Goal: Information Seeking & Learning: Learn about a topic

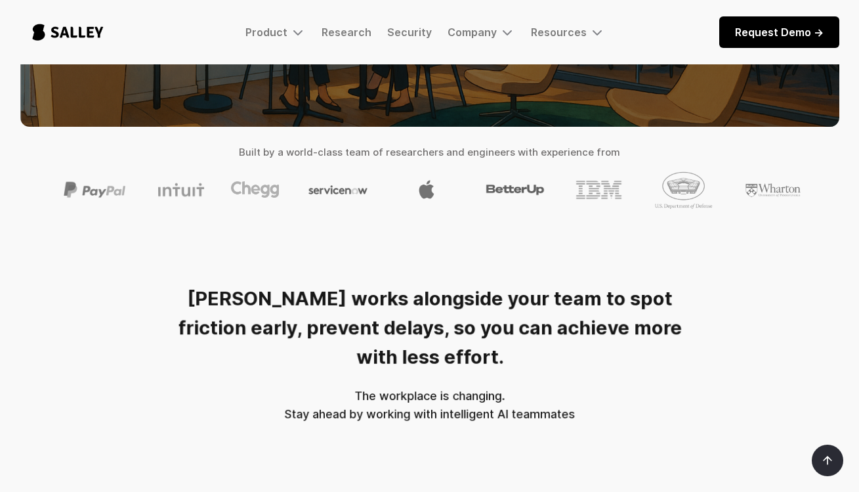
scroll to position [313, 0]
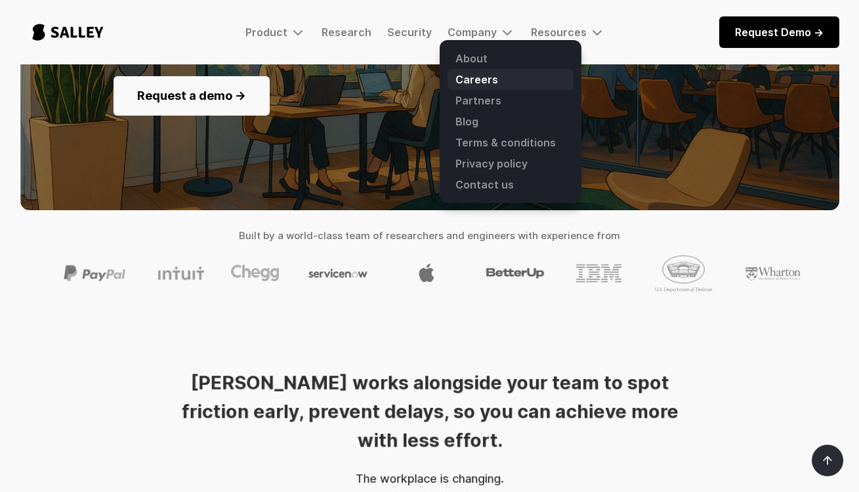
click at [464, 79] on link "Careers" at bounding box center [511, 79] width 126 height 21
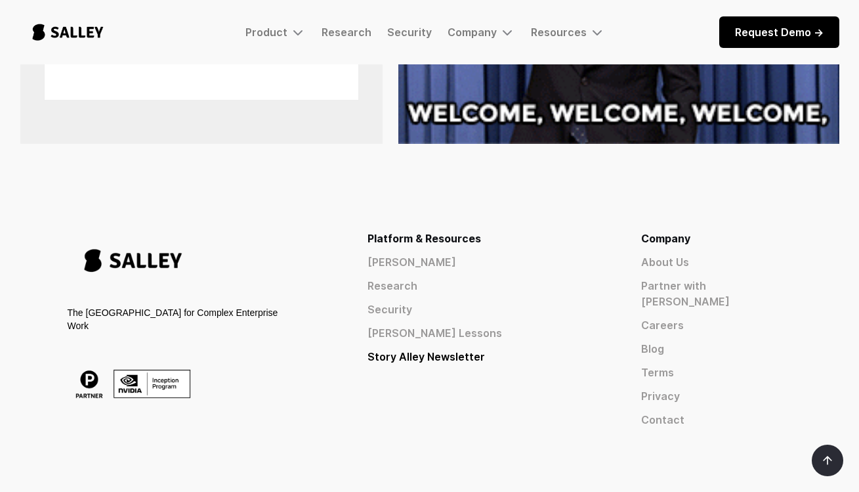
scroll to position [1568, 0]
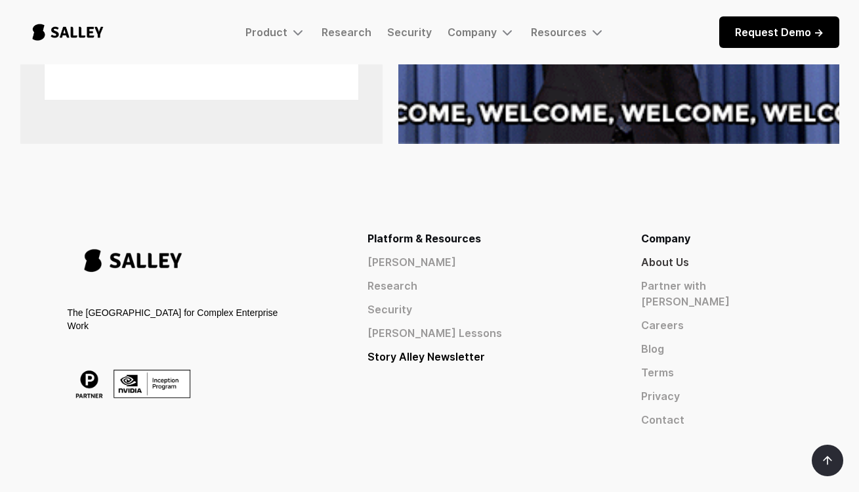
click at [740, 254] on link "About Us" at bounding box center [716, 262] width 151 height 16
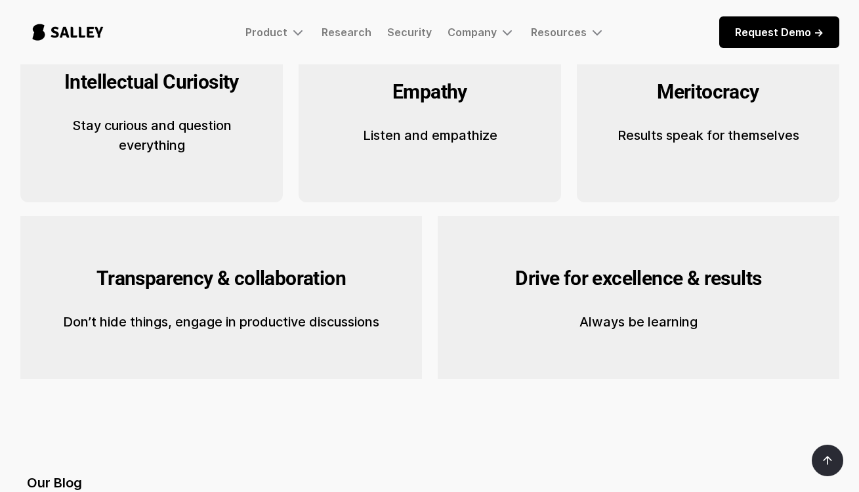
scroll to position [1885, 0]
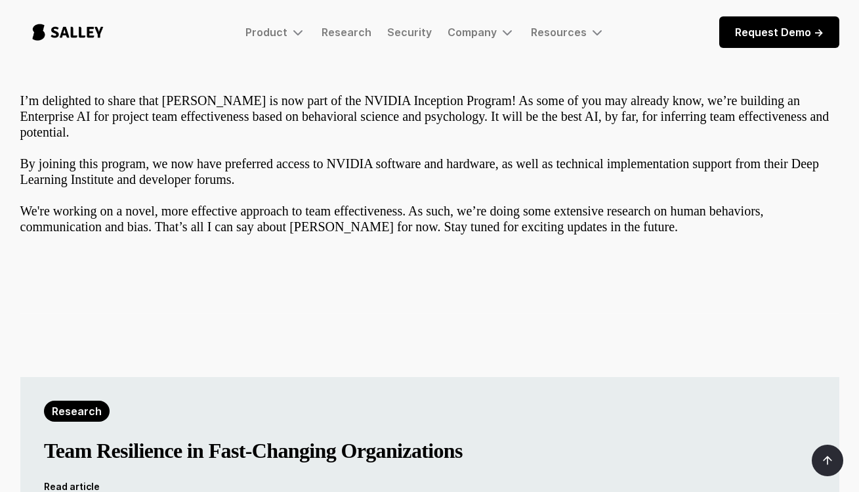
scroll to position [498, 0]
